Goal: Book appointment/travel/reservation

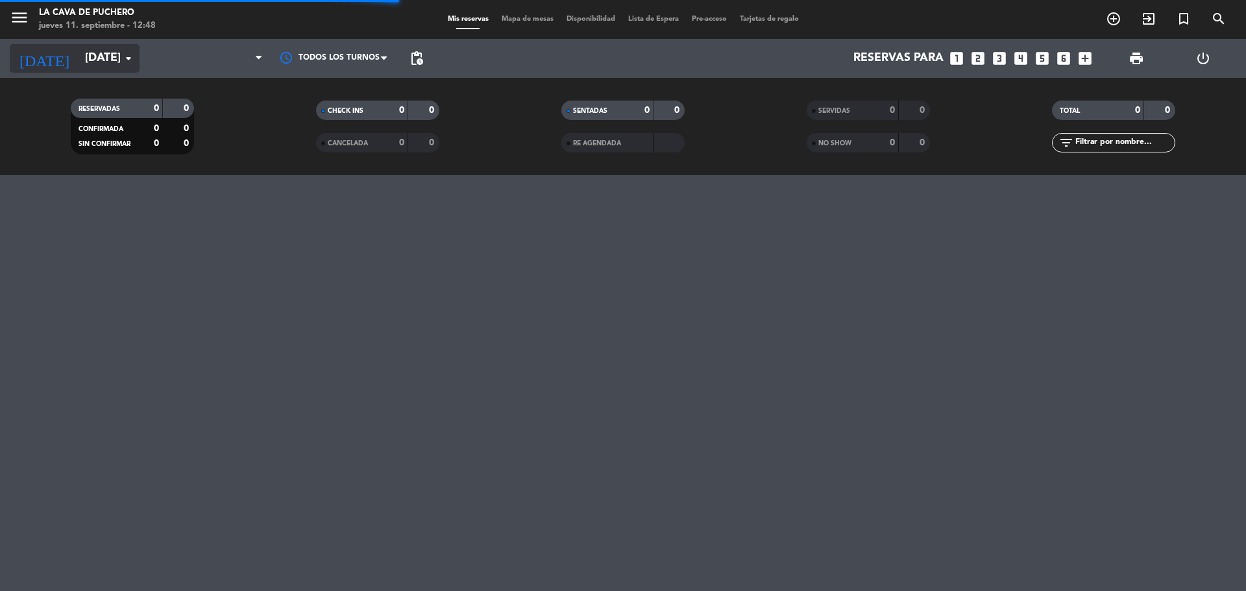
click at [93, 70] on input "[DATE]" at bounding box center [153, 58] width 150 height 26
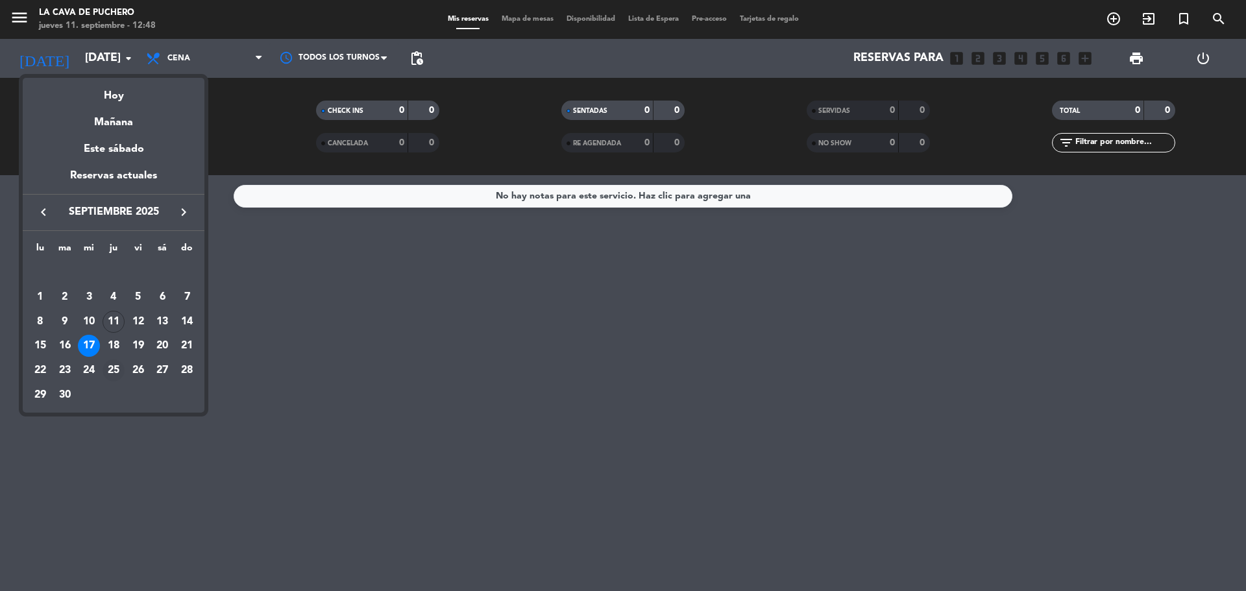
click at [110, 369] on div "25" at bounding box center [113, 370] width 22 height 22
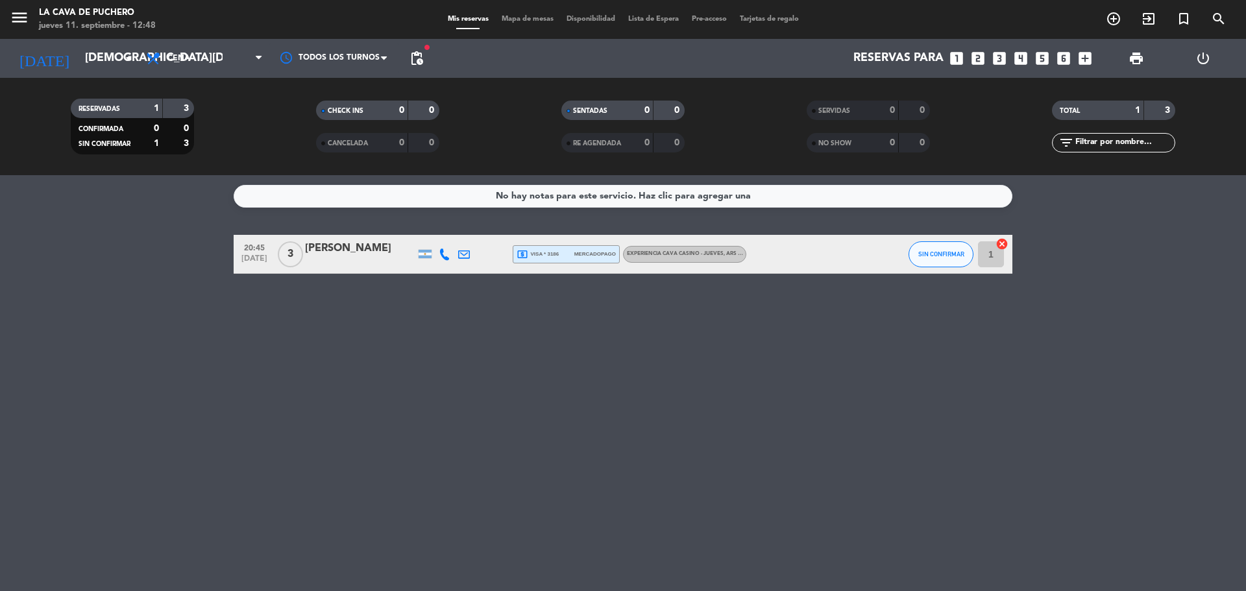
click at [440, 252] on icon at bounding box center [445, 254] width 12 height 12
click at [85, 53] on input "[DEMOGRAPHIC_DATA][DATE]" at bounding box center [153, 58] width 150 height 26
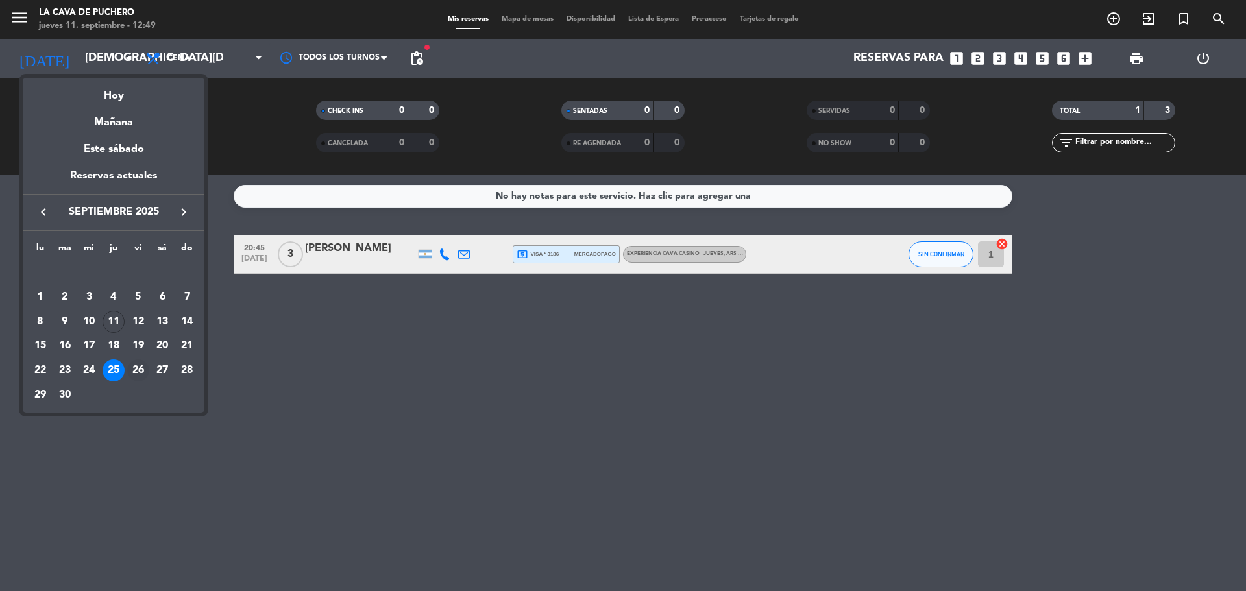
click at [142, 367] on div "26" at bounding box center [138, 370] width 22 height 22
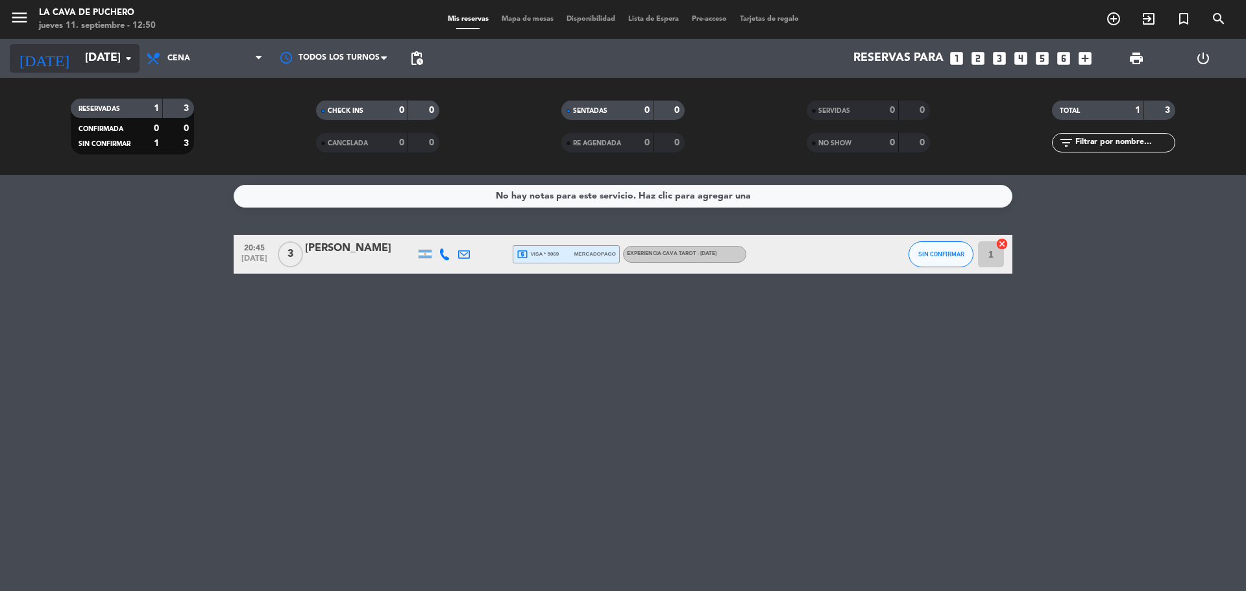
click at [78, 56] on input "[DATE]" at bounding box center [153, 58] width 150 height 26
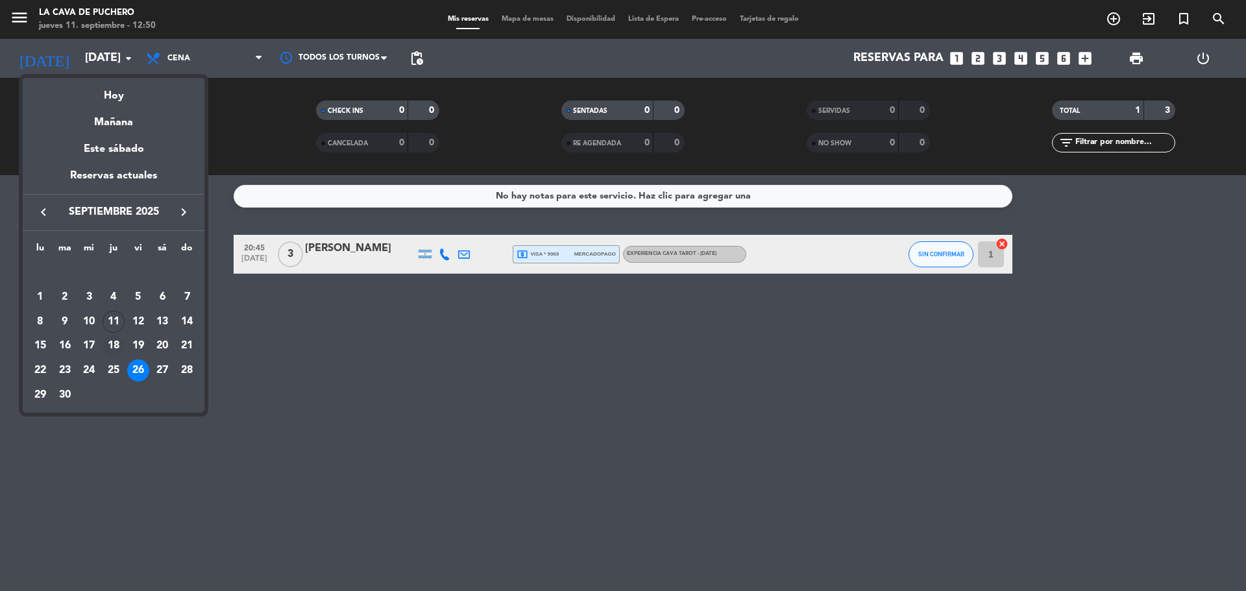
click at [115, 342] on div "18" at bounding box center [113, 346] width 22 height 22
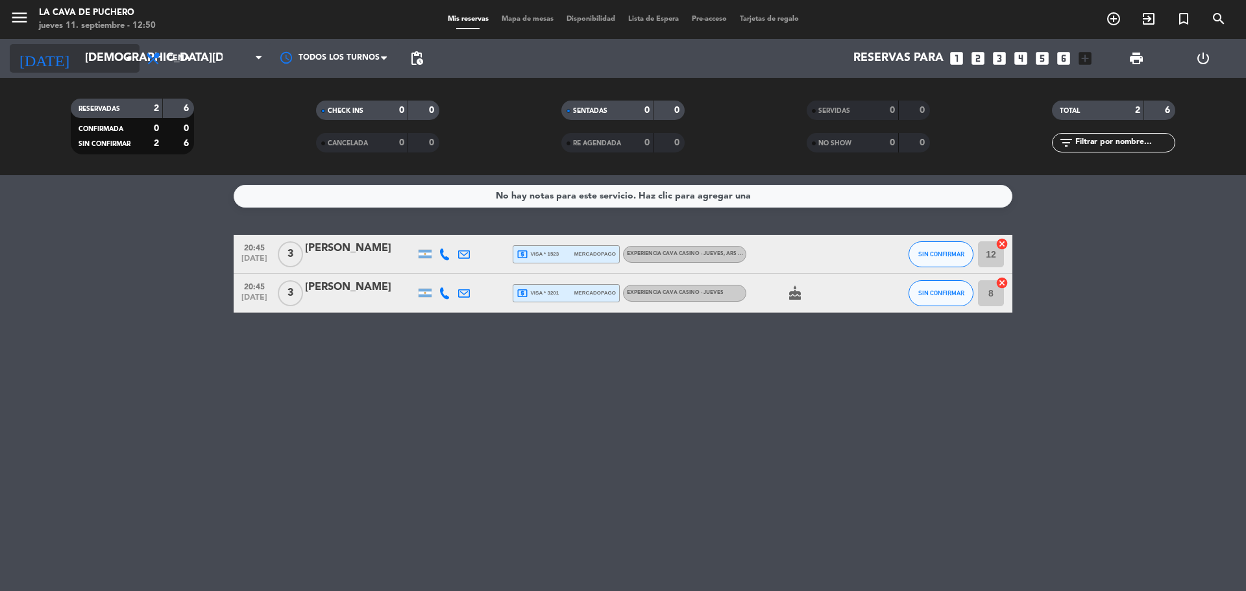
click at [78, 57] on input "[DEMOGRAPHIC_DATA][DATE]" at bounding box center [153, 58] width 150 height 26
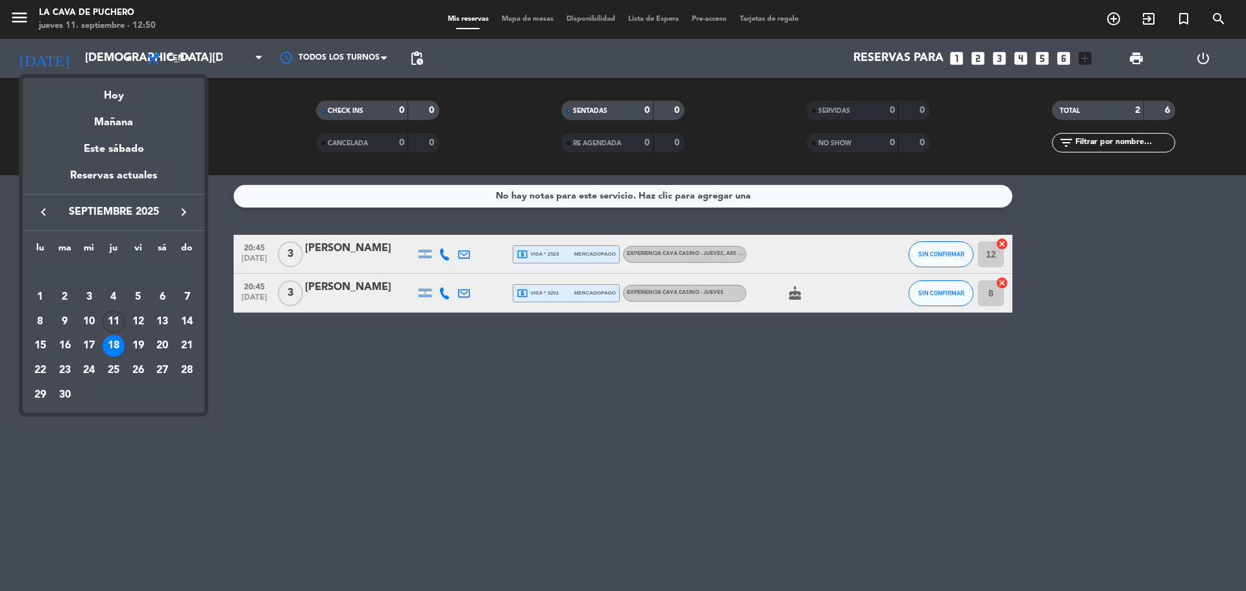
click at [190, 207] on icon "keyboard_arrow_right" at bounding box center [184, 212] width 16 height 16
click at [115, 295] on div "2" at bounding box center [113, 297] width 22 height 22
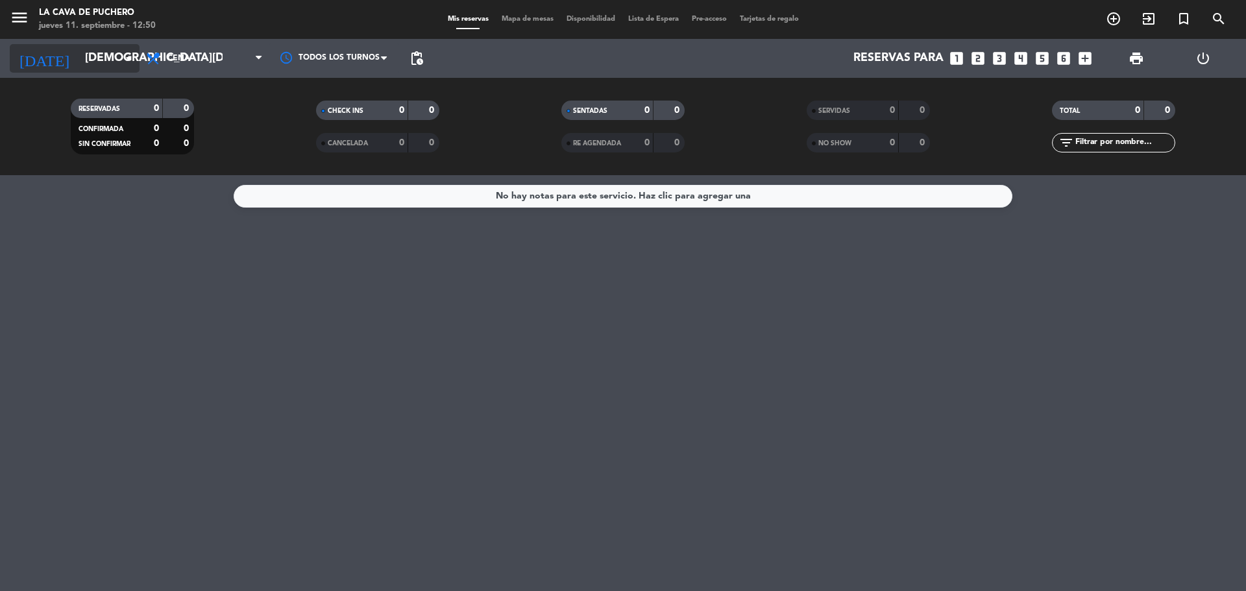
click at [78, 61] on input "[DEMOGRAPHIC_DATA][DATE]" at bounding box center [153, 58] width 150 height 26
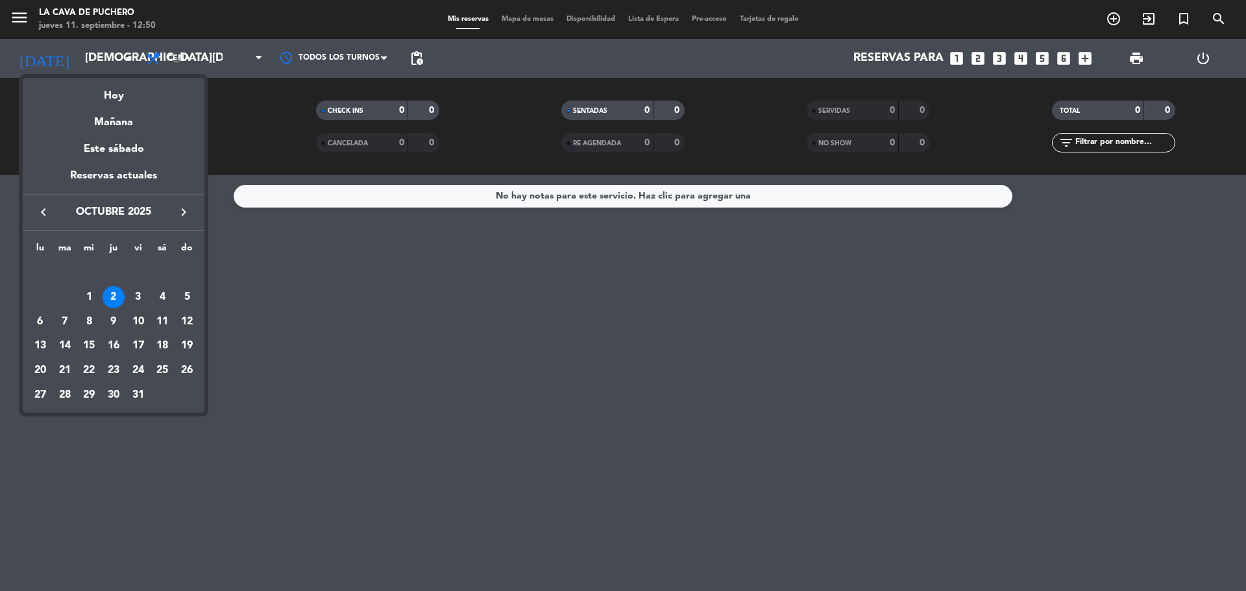
click at [45, 216] on icon "keyboard_arrow_left" at bounding box center [44, 212] width 16 height 16
click at [215, 191] on div at bounding box center [623, 295] width 1246 height 591
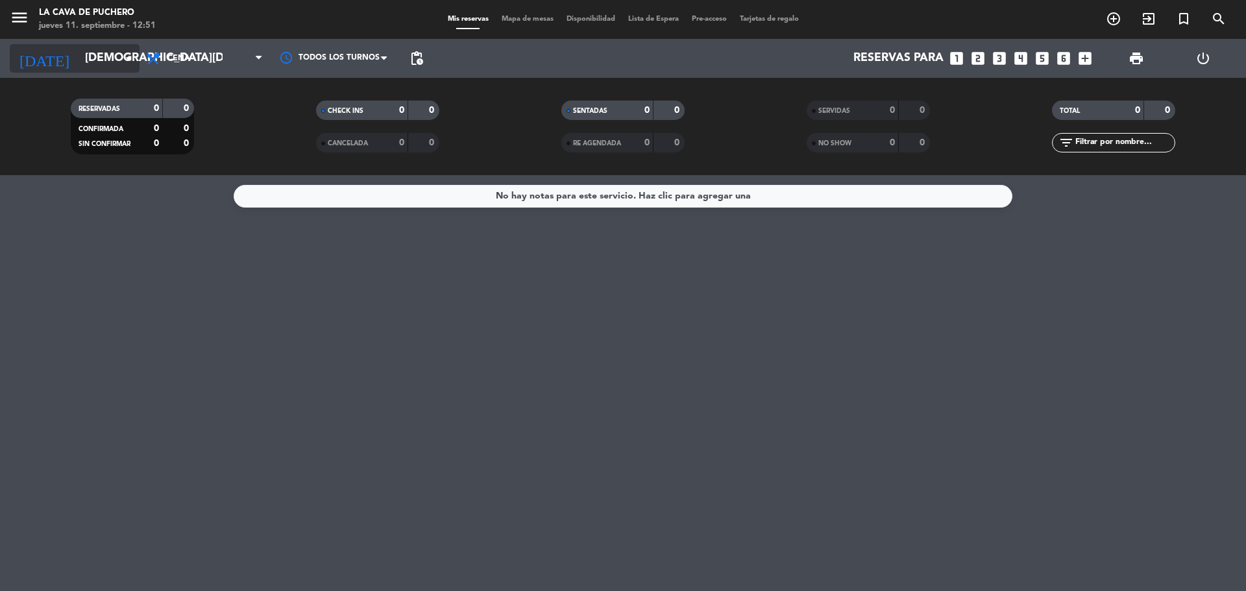
click at [121, 56] on icon "arrow_drop_down" at bounding box center [129, 59] width 16 height 16
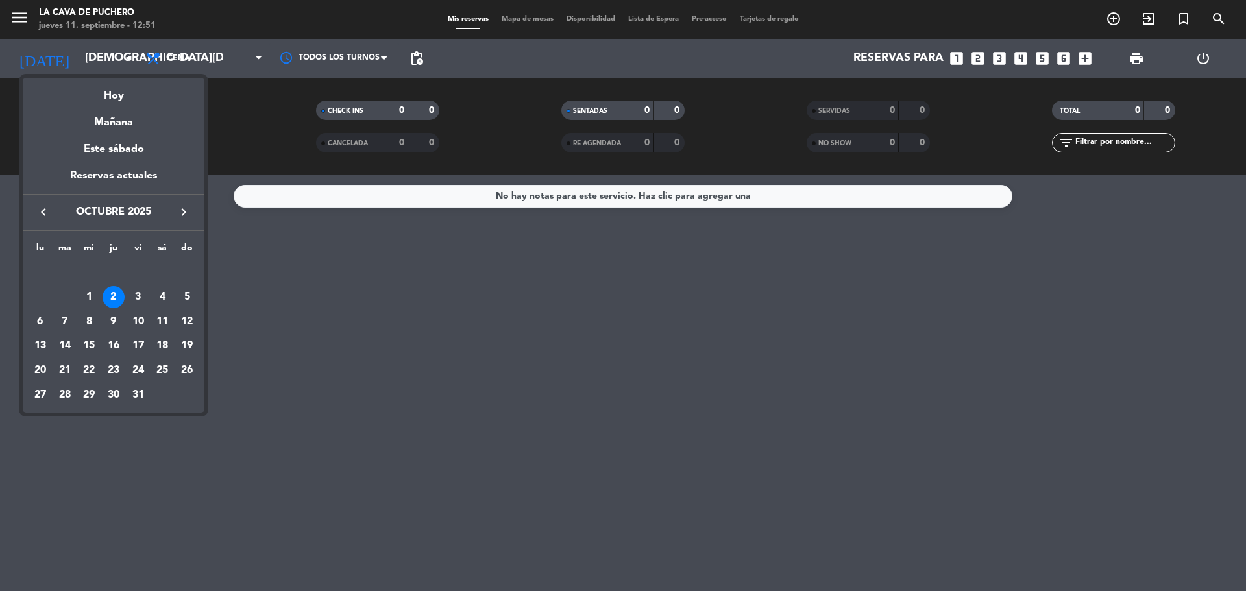
click at [47, 211] on icon "keyboard_arrow_left" at bounding box center [44, 212] width 16 height 16
click at [113, 373] on div "25" at bounding box center [113, 370] width 22 height 22
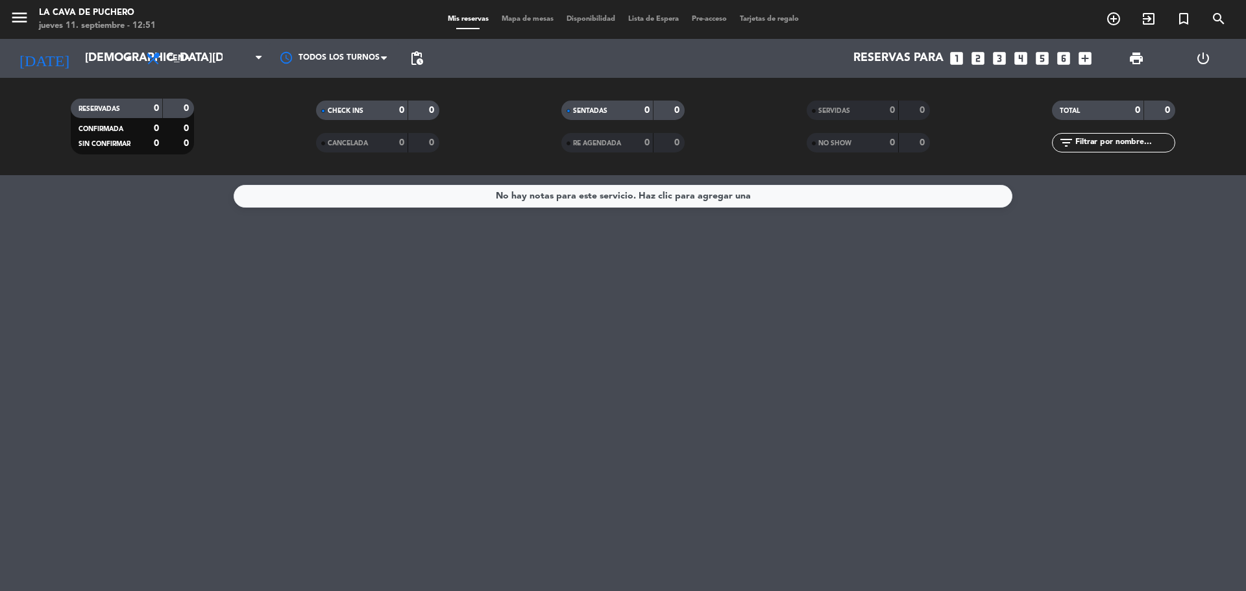
type input "[DEMOGRAPHIC_DATA][DATE]"
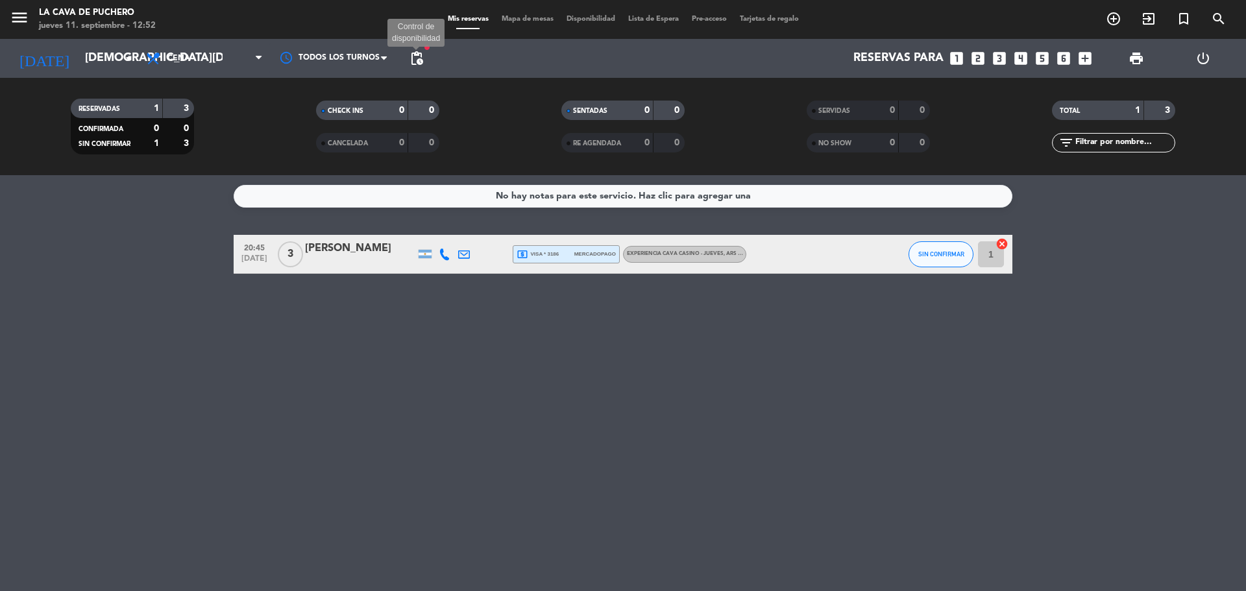
click at [413, 65] on span "pending_actions" at bounding box center [417, 59] width 16 height 16
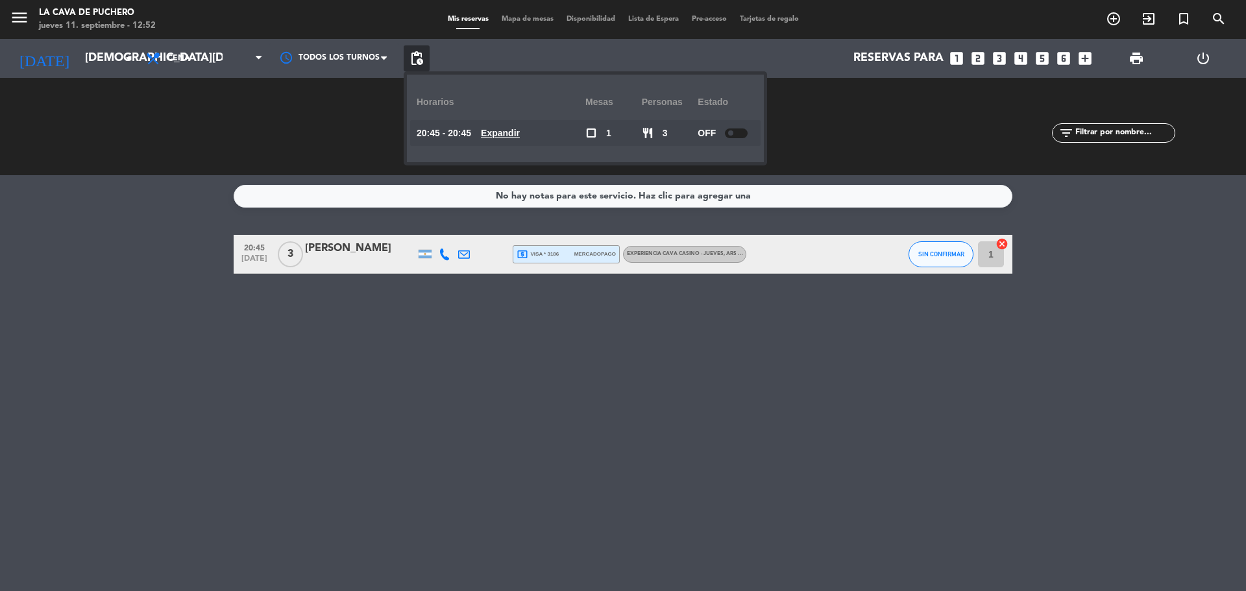
click at [1026, 415] on div "No hay notas para este servicio. Haz clic para agregar una 20:45 [DATE] 3 [PERS…" at bounding box center [623, 383] width 1246 height 416
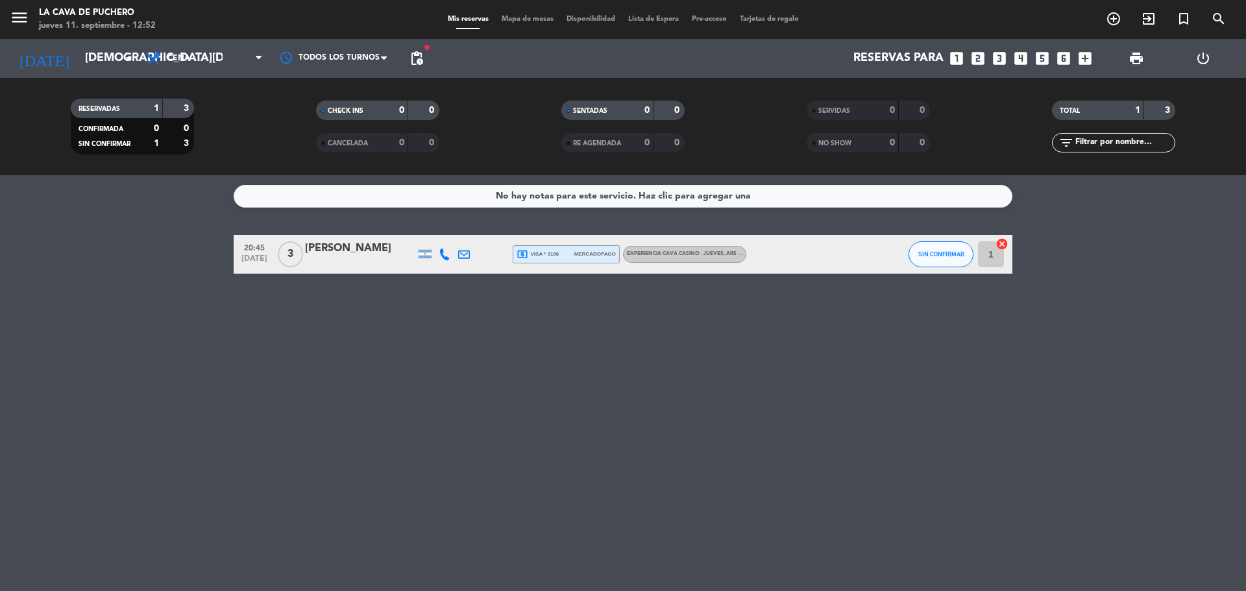
click at [200, 416] on div "No hay notas para este servicio. Haz clic para agregar una 20:45 [DATE] 3 [PERS…" at bounding box center [623, 383] width 1246 height 416
